Goal: Task Accomplishment & Management: Manage account settings

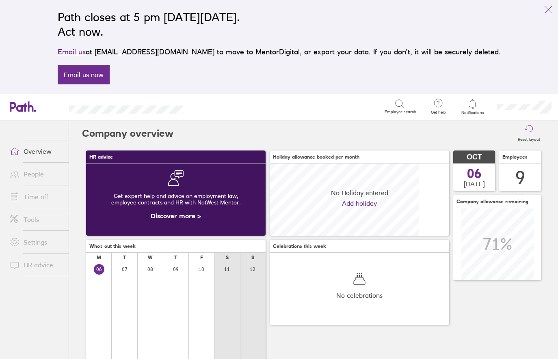
scroll to position [72, 180]
click at [42, 176] on link "People" at bounding box center [35, 174] width 65 height 16
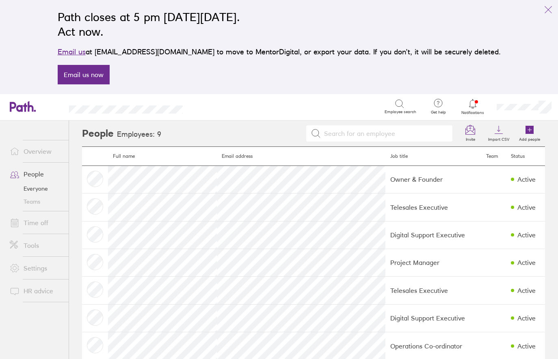
click at [41, 223] on link "Time off" at bounding box center [35, 223] width 65 height 16
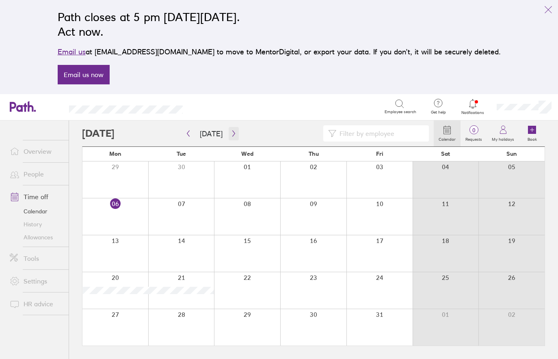
click at [232, 134] on icon "button" at bounding box center [233, 134] width 2 height 6
click at [232, 337] on link "+2 more" at bounding box center [247, 335] width 65 height 7
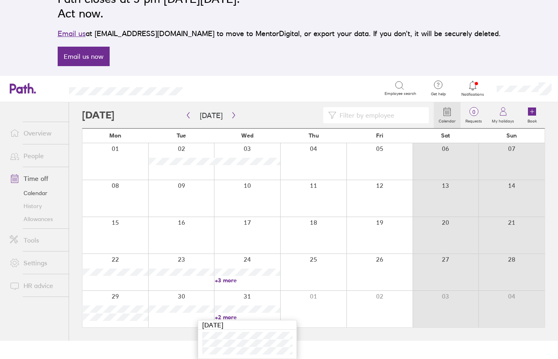
scroll to position [18, 0]
click at [35, 175] on link "Time off" at bounding box center [35, 179] width 65 height 16
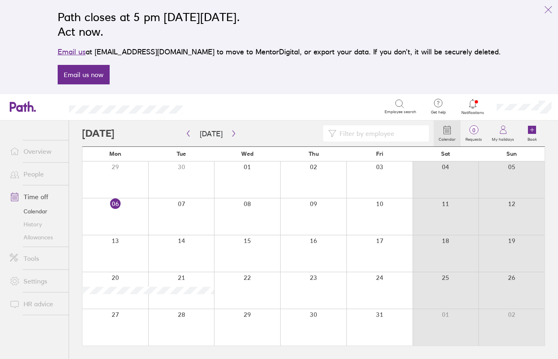
click at [44, 238] on link "Allowances" at bounding box center [35, 237] width 65 height 13
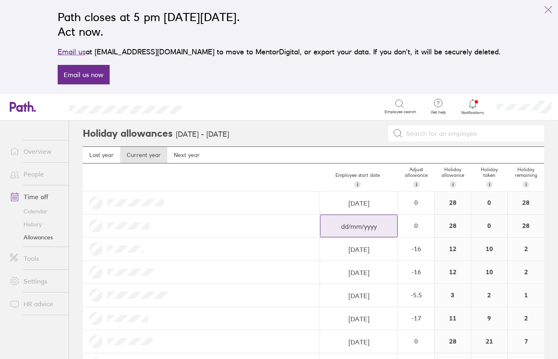
click at [363, 225] on input "dd/mm/yyyy" at bounding box center [358, 226] width 77 height 23
select select "September"
select select "2025"
select select "October"
select select "2025"
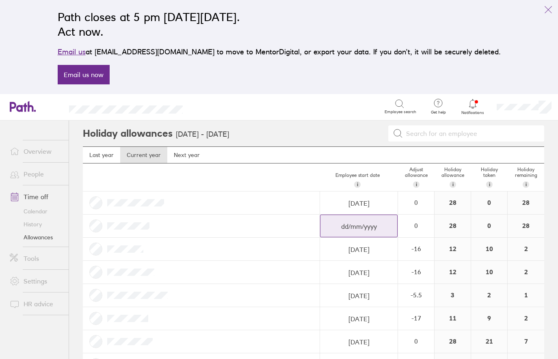
select select "November"
select select "2025"
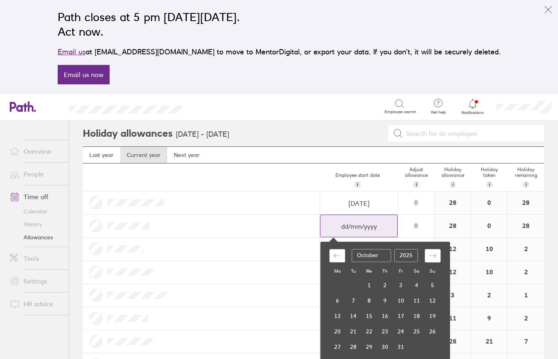
click at [339, 255] on icon "Move backward to switch to the previous month." at bounding box center [337, 256] width 8 height 8
select select "August"
select select "2025"
click at [341, 329] on td "22" at bounding box center [338, 331] width 16 height 15
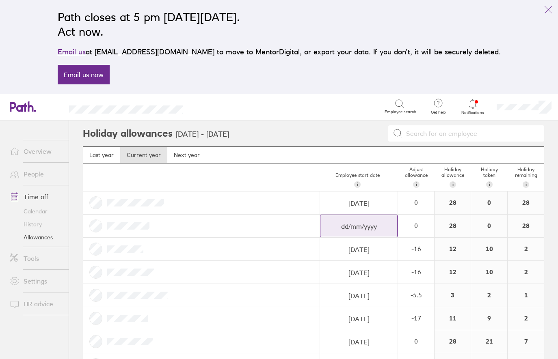
type input "[DATE]"
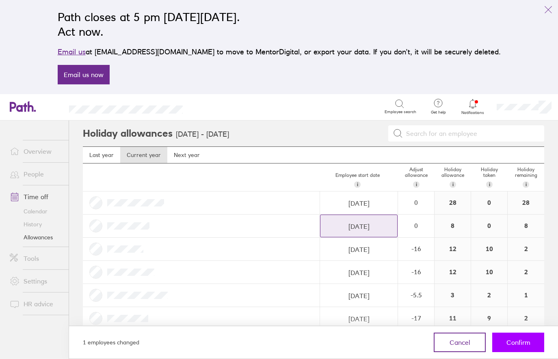
click at [526, 341] on span "Confirm" at bounding box center [518, 342] width 24 height 7
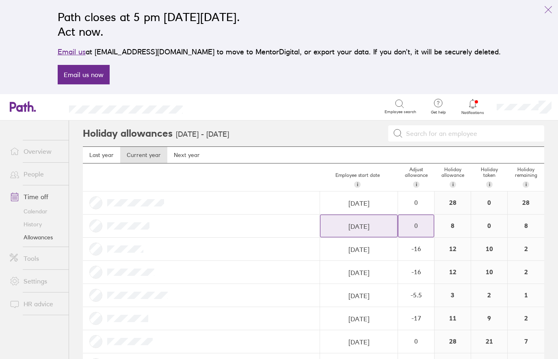
click at [417, 225] on div "0" at bounding box center [415, 225] width 35 height 7
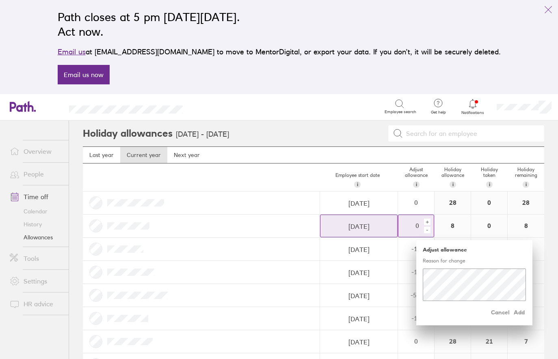
click at [427, 230] on div "-" at bounding box center [427, 230] width 6 height 6
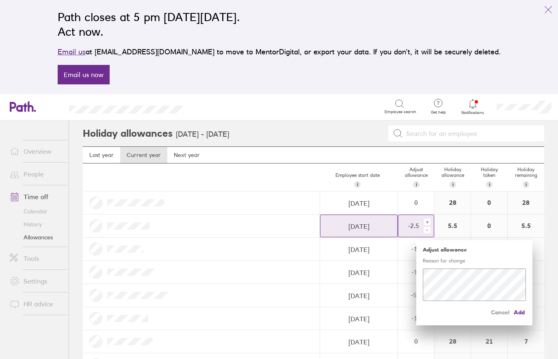
click at [427, 230] on div "-" at bounding box center [427, 230] width 6 height 6
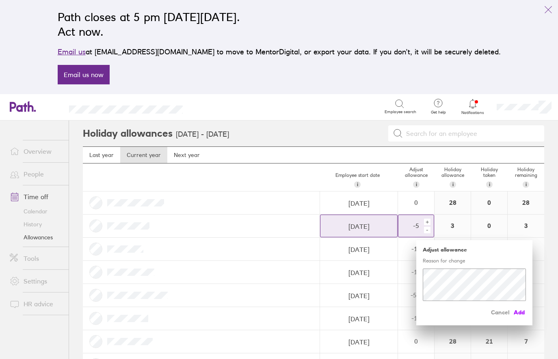
click at [519, 312] on span "Add" at bounding box center [519, 312] width 13 height 13
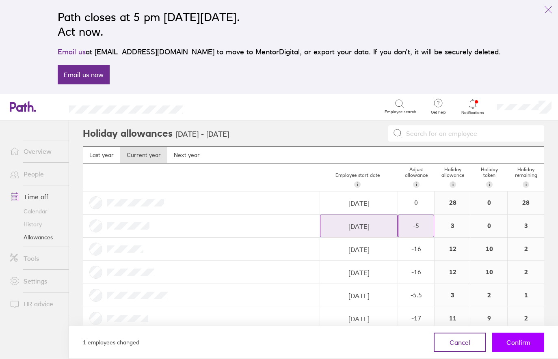
click at [523, 340] on span "Confirm" at bounding box center [518, 342] width 24 height 7
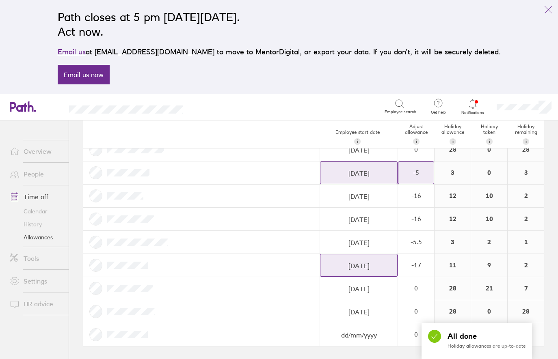
scroll to position [53, 0]
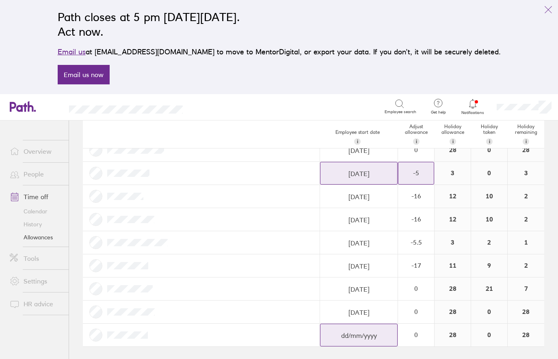
click at [362, 337] on input "dd/mm/yyyy" at bounding box center [358, 336] width 77 height 23
select select "September"
select select "2025"
select select "October"
select select "2025"
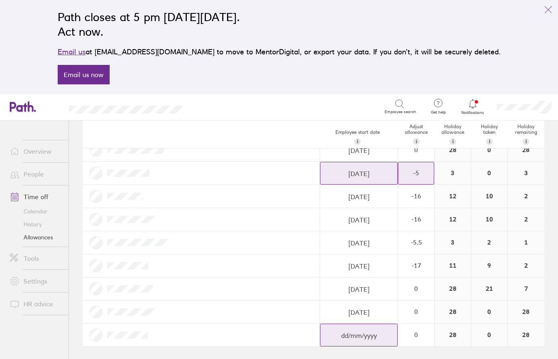
select select "November"
select select "2025"
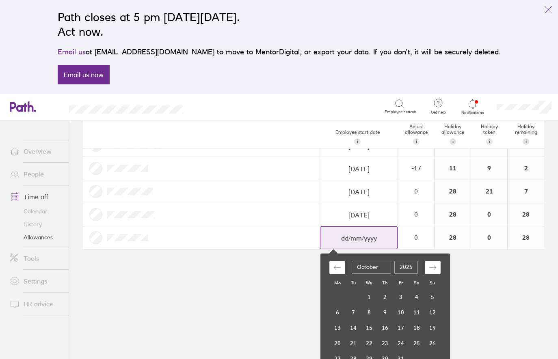
scroll to position [153, 0]
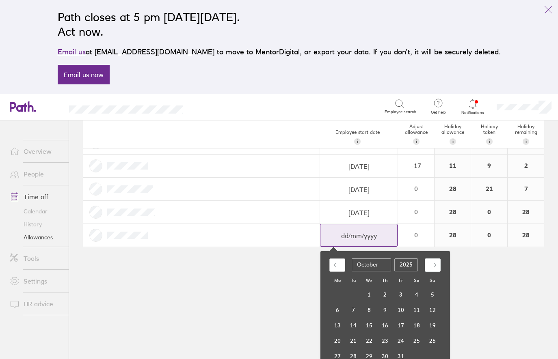
click at [340, 262] on icon "Move backward to switch to the previous month." at bounding box center [337, 266] width 8 height 8
select select "August"
select select "2025"
click at [340, 310] on td "8" at bounding box center [338, 310] width 16 height 15
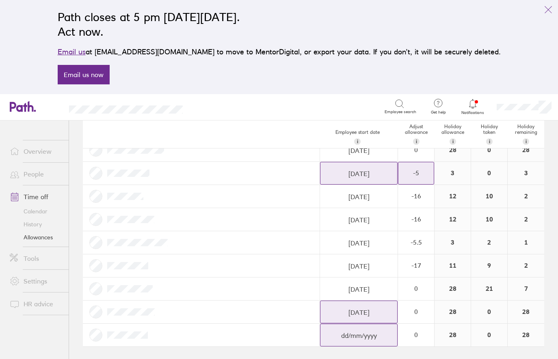
type input "[DATE]"
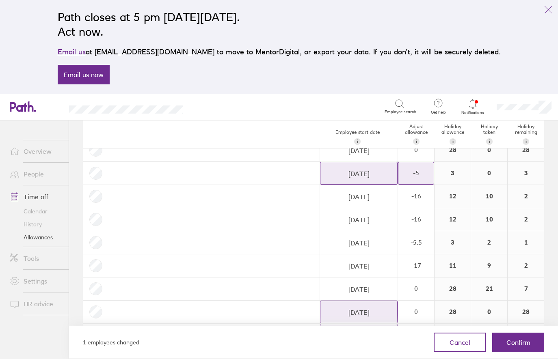
scroll to position [0, 0]
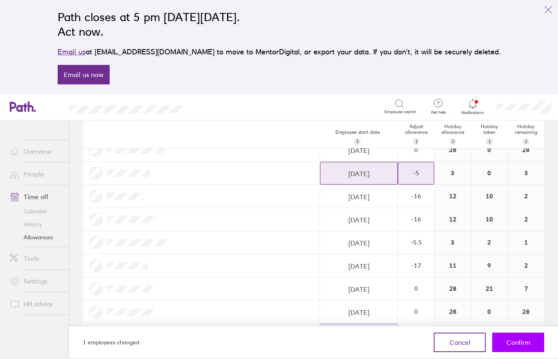
click at [516, 340] on span "Confirm" at bounding box center [518, 342] width 24 height 7
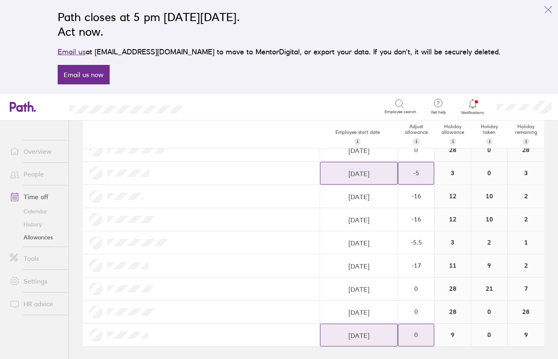
click at [418, 331] on div "0" at bounding box center [415, 334] width 35 height 7
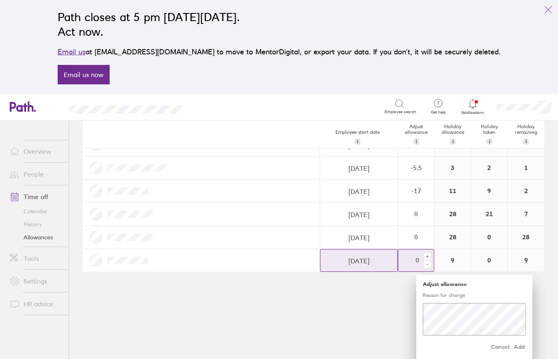
click at [427, 265] on div "-" at bounding box center [427, 265] width 6 height 6
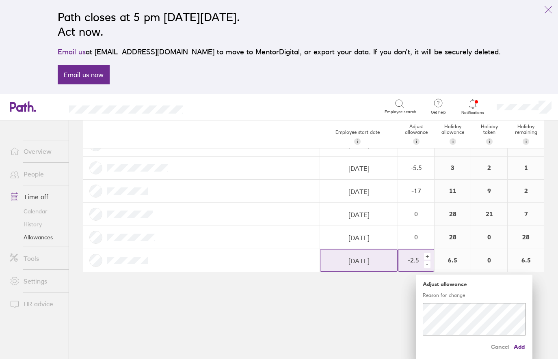
click at [427, 265] on div "-" at bounding box center [427, 265] width 6 height 6
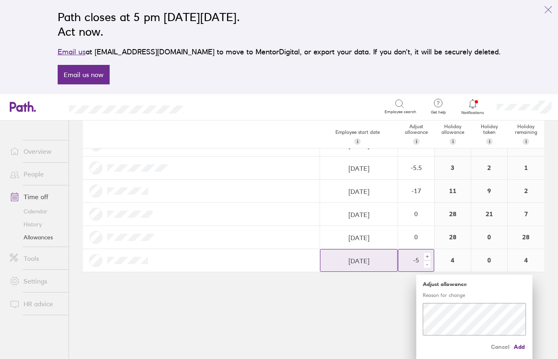
click at [427, 265] on div "-" at bounding box center [427, 265] width 6 height 6
click at [519, 345] on span "Add" at bounding box center [519, 347] width 13 height 13
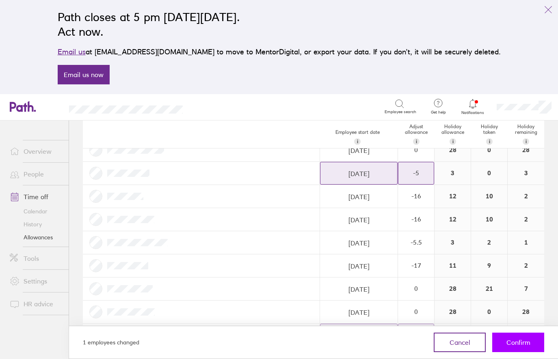
click at [514, 345] on span "Confirm" at bounding box center [518, 342] width 24 height 7
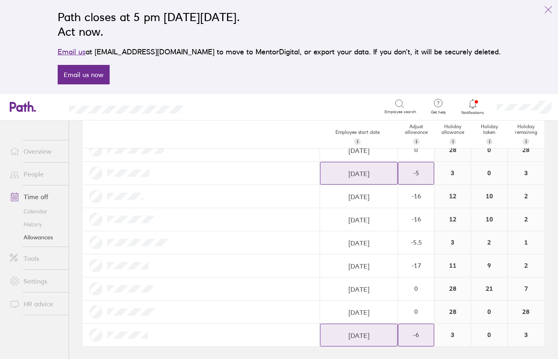
scroll to position [0, 0]
click at [45, 149] on link "Overview" at bounding box center [35, 151] width 65 height 16
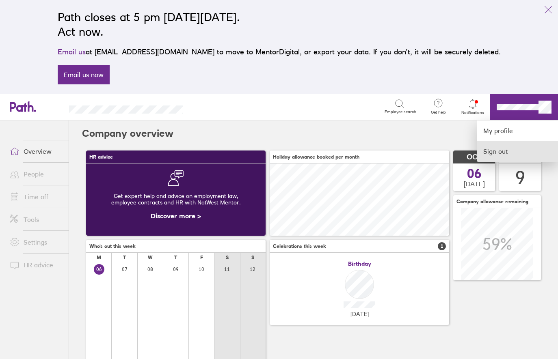
click at [500, 149] on link "Sign out" at bounding box center [517, 151] width 81 height 20
